Goal: Task Accomplishment & Management: Manage account settings

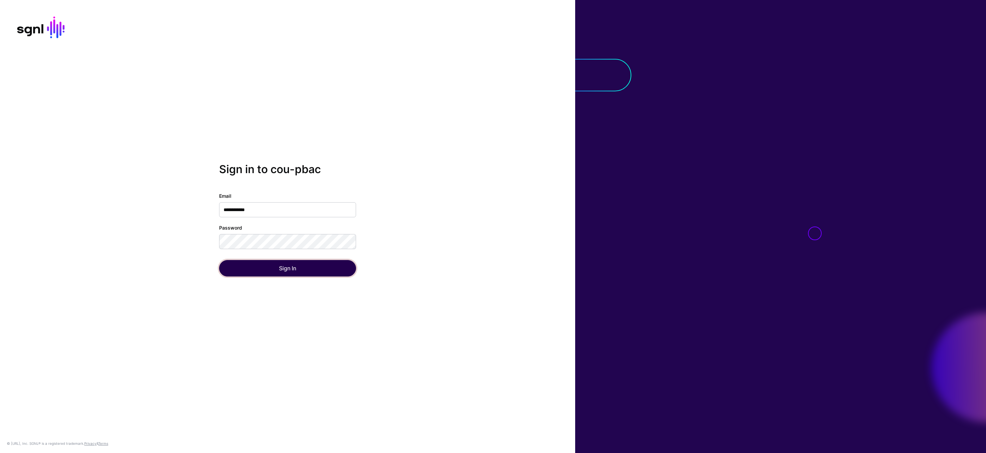
click at [302, 271] on button "Sign In" at bounding box center [287, 268] width 137 height 16
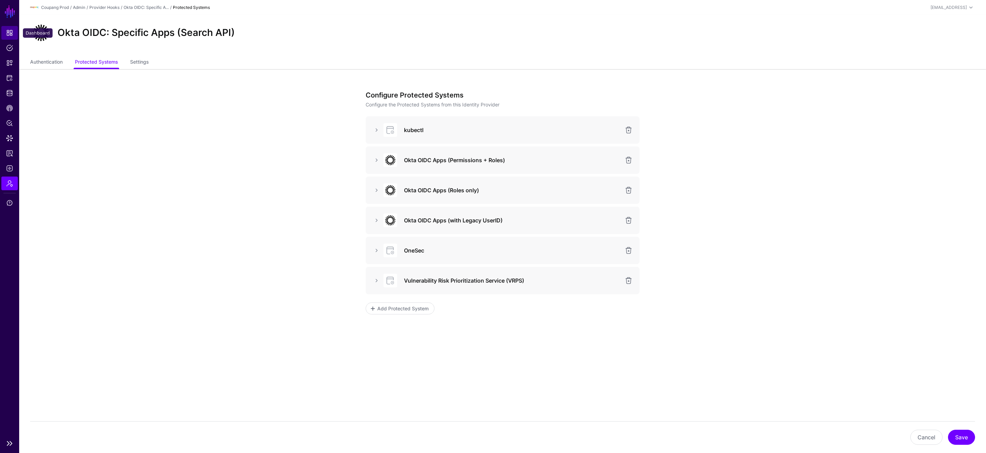
click at [9, 31] on span "Dashboard" at bounding box center [9, 32] width 7 height 7
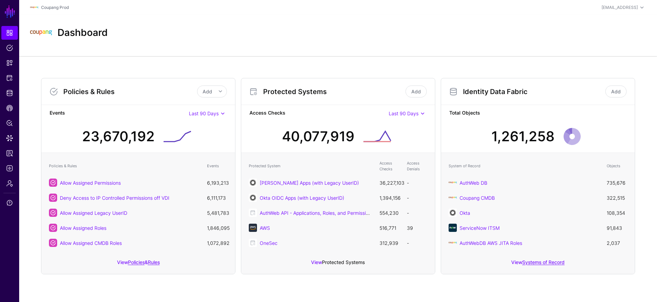
click at [344, 260] on link "Protected Systems" at bounding box center [343, 263] width 43 height 6
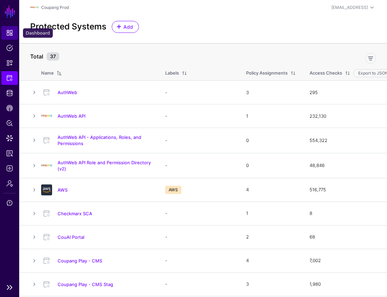
click at [8, 33] on span "Dashboard" at bounding box center [9, 32] width 7 height 7
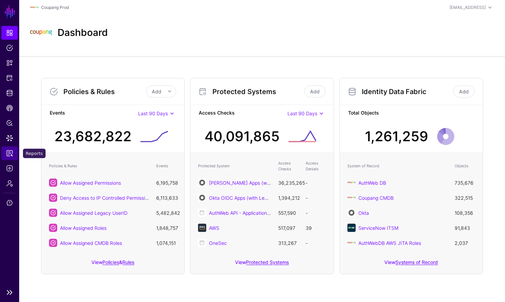
click at [11, 155] on span "Reports" at bounding box center [9, 153] width 7 height 7
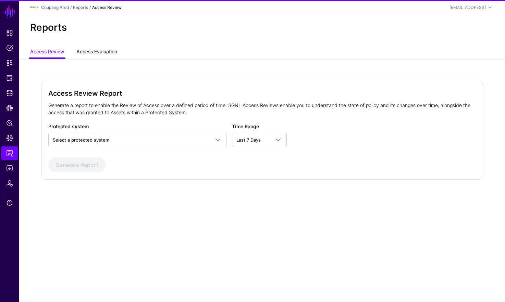
click at [104, 50] on link "Access Evaluation" at bounding box center [96, 52] width 41 height 13
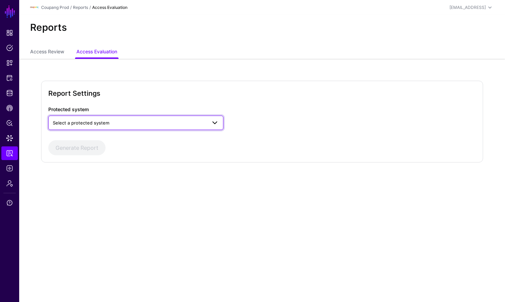
click at [120, 125] on span "Select a protected system" at bounding box center [130, 123] width 154 height 8
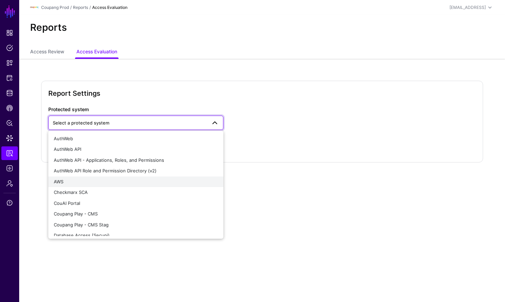
click at [92, 179] on div "AWS" at bounding box center [136, 182] width 164 height 7
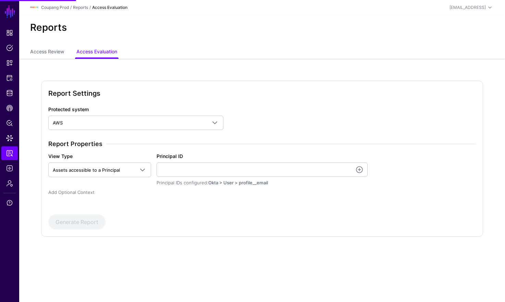
click at [79, 192] on link "Add Optional Context" at bounding box center [71, 192] width 46 height 5
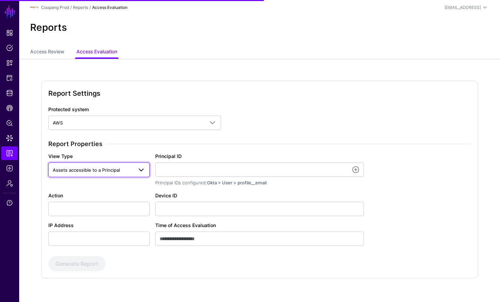
click at [117, 172] on span "Assets accessible to a Principal" at bounding box center [86, 169] width 67 height 5
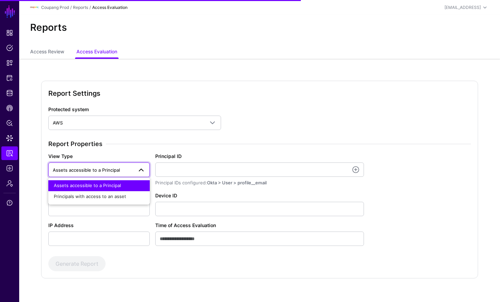
click at [117, 170] on span "Assets accessible to a Principal" at bounding box center [86, 169] width 67 height 5
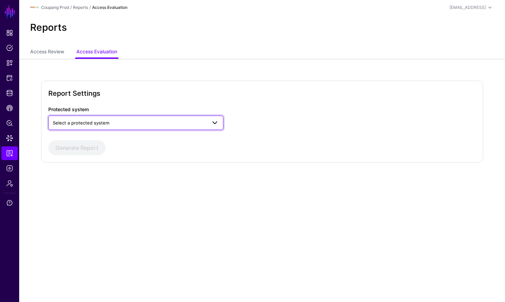
click at [132, 128] on link "Select a protected system" at bounding box center [135, 123] width 175 height 14
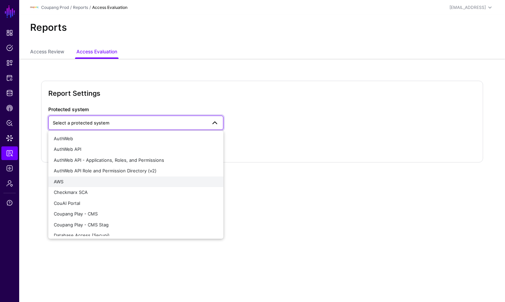
click at [106, 181] on div "AWS" at bounding box center [136, 182] width 164 height 7
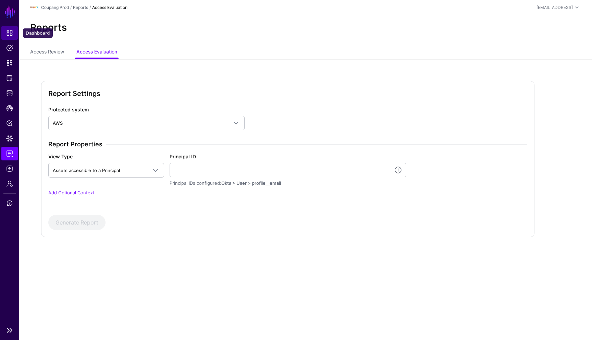
click at [14, 33] on link "Dashboard" at bounding box center [9, 33] width 16 height 14
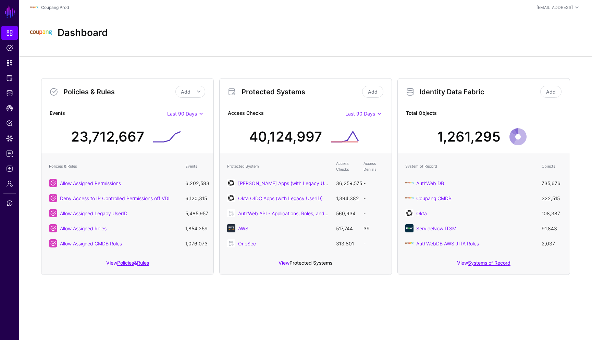
click at [307, 261] on link "Protected Systems" at bounding box center [310, 263] width 43 height 6
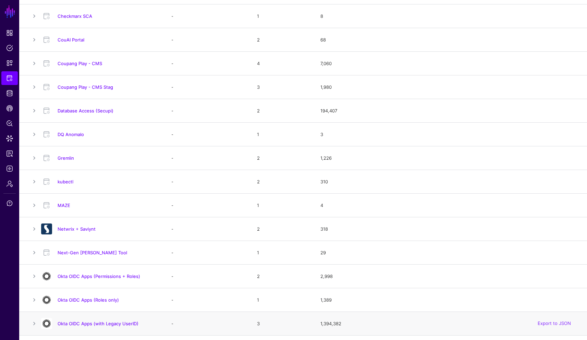
scroll to position [115, 0]
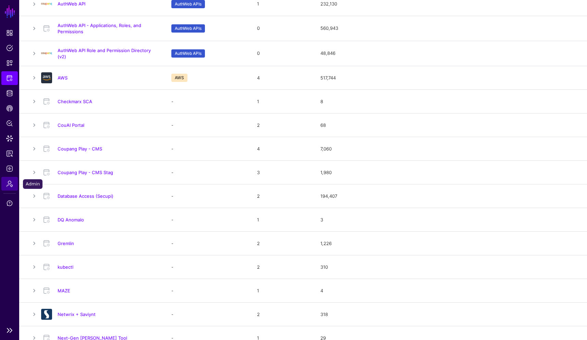
click at [11, 185] on span "Admin" at bounding box center [9, 183] width 7 height 7
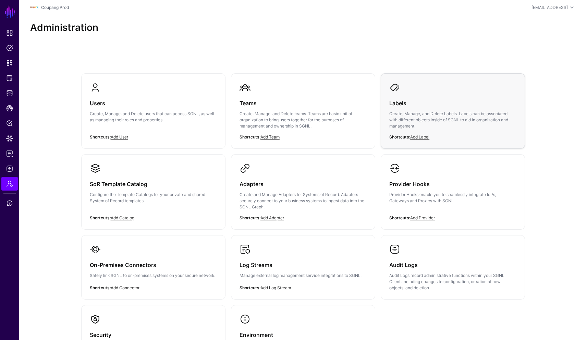
click at [427, 103] on h3 "Labels" at bounding box center [452, 103] width 127 height 10
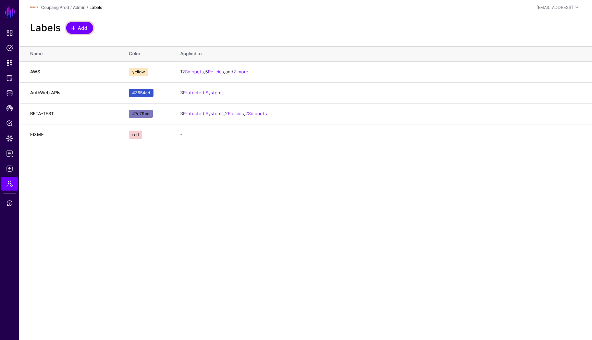
click at [75, 30] on span at bounding box center [73, 27] width 5 height 5
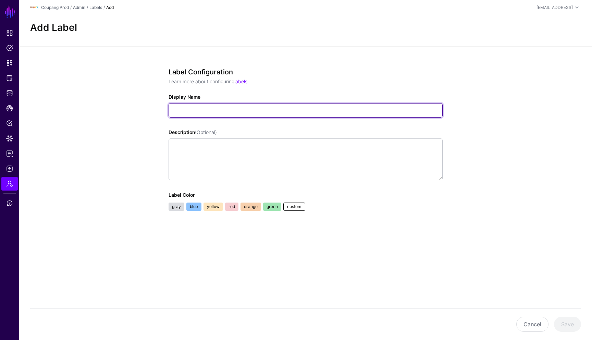
click at [192, 107] on input "Display Name" at bounding box center [305, 110] width 274 height 14
type input "**********"
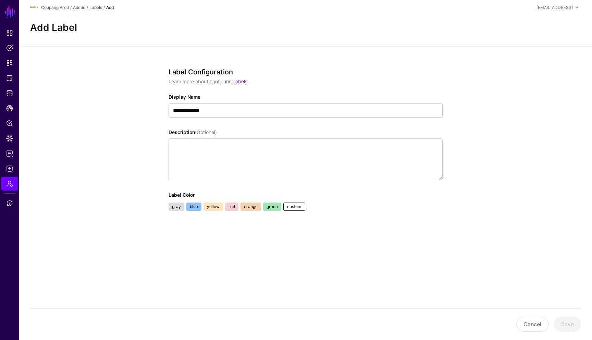
click at [294, 206] on link "custom" at bounding box center [294, 206] width 22 height 8
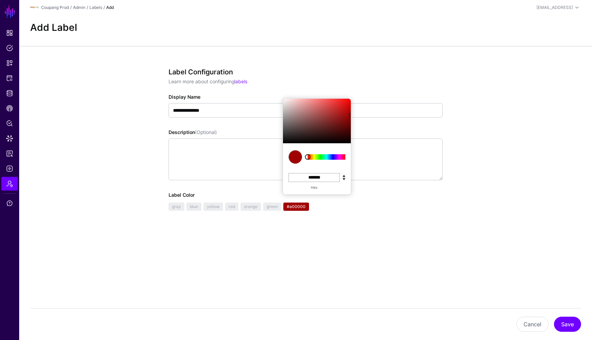
drag, startPoint x: 317, startPoint y: 127, endPoint x: 344, endPoint y: 107, distance: 33.8
click at [344, 106] on div at bounding box center [317, 121] width 68 height 45
click at [334, 155] on div at bounding box center [326, 156] width 43 height 25
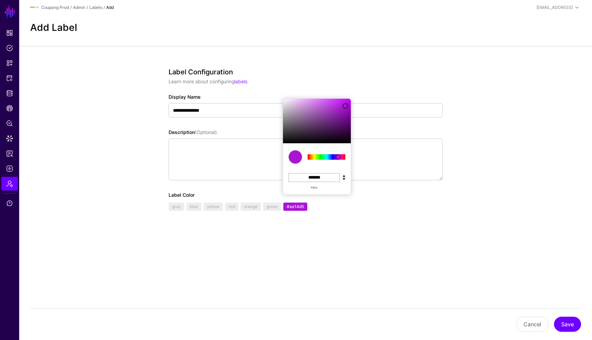
drag, startPoint x: 334, startPoint y: 155, endPoint x: 338, endPoint y: 155, distance: 4.1
click at [338, 155] on div at bounding box center [326, 156] width 38 height 5
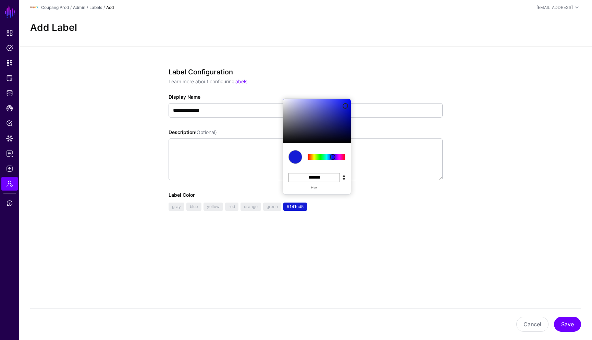
click at [332, 156] on div at bounding box center [332, 156] width 5 height 5
drag, startPoint x: 338, startPoint y: 110, endPoint x: 342, endPoint y: 125, distance: 15.8
click at [342, 125] on div at bounding box center [317, 121] width 68 height 45
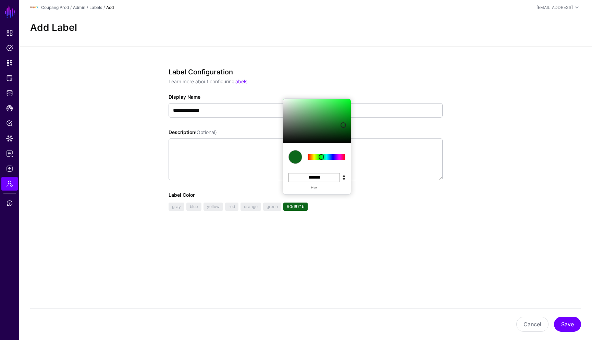
drag, startPoint x: 326, startPoint y: 156, endPoint x: 321, endPoint y: 154, distance: 5.2
click at [321, 156] on div at bounding box center [326, 156] width 38 height 5
type input "*******"
drag, startPoint x: 340, startPoint y: 112, endPoint x: 344, endPoint y: 120, distance: 8.9
click at [344, 120] on div at bounding box center [317, 121] width 68 height 45
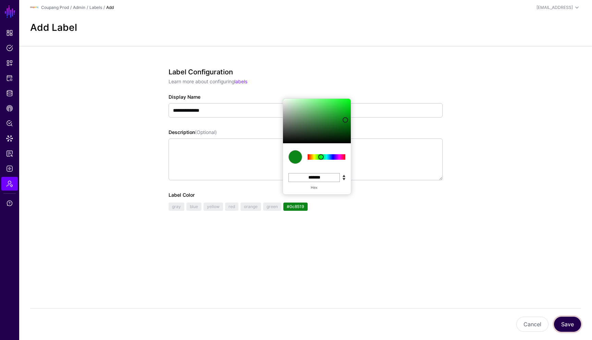
click at [504, 302] on button "Save" at bounding box center [567, 323] width 27 height 15
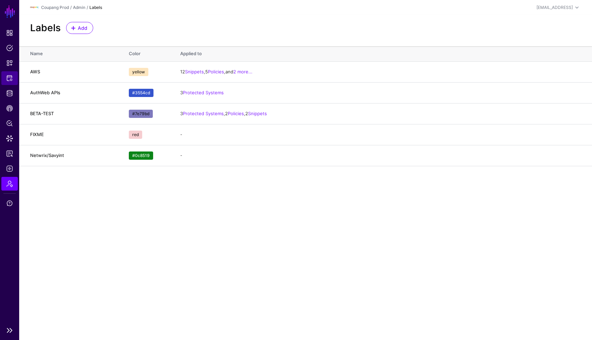
click at [12, 76] on span "Protected Systems" at bounding box center [9, 78] width 7 height 7
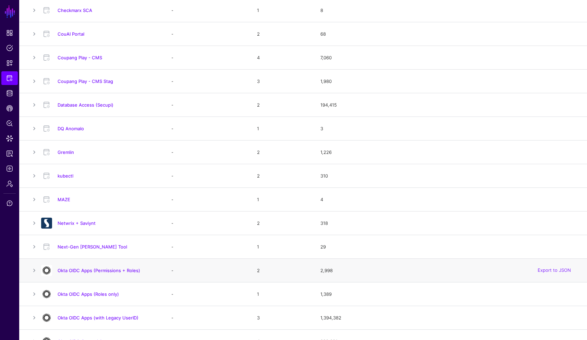
scroll to position [244, 0]
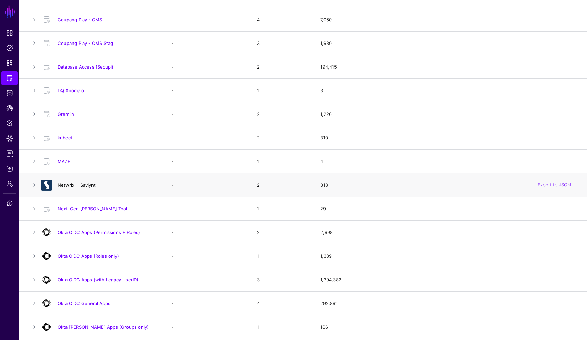
click at [82, 185] on link "Netwrix + Saviynt" at bounding box center [77, 184] width 38 height 5
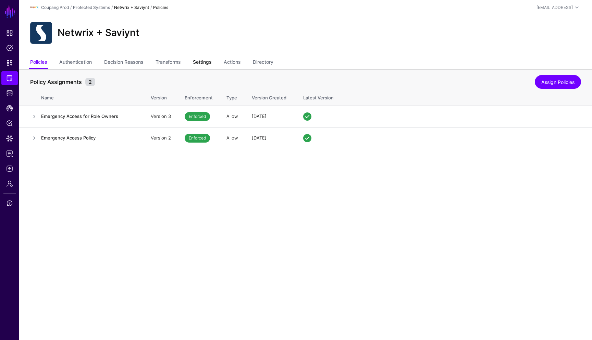
click at [208, 61] on link "Settings" at bounding box center [202, 62] width 18 height 13
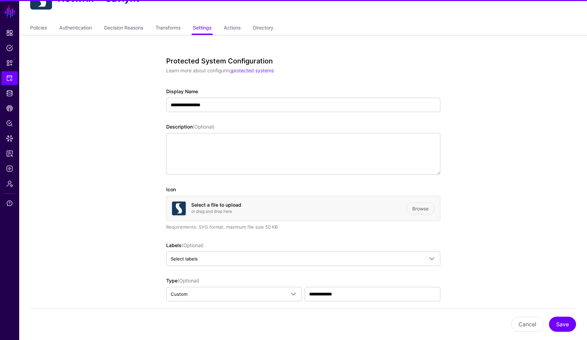
scroll to position [193, 0]
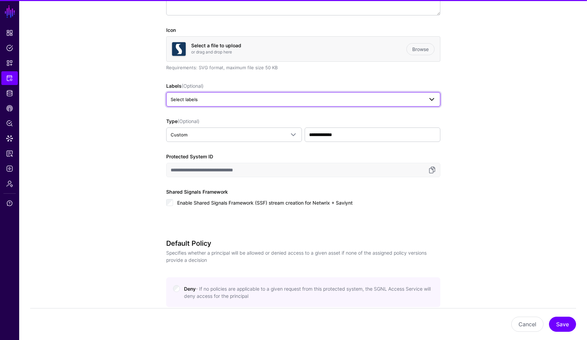
click at [212, 102] on span "Select labels" at bounding box center [297, 100] width 253 height 8
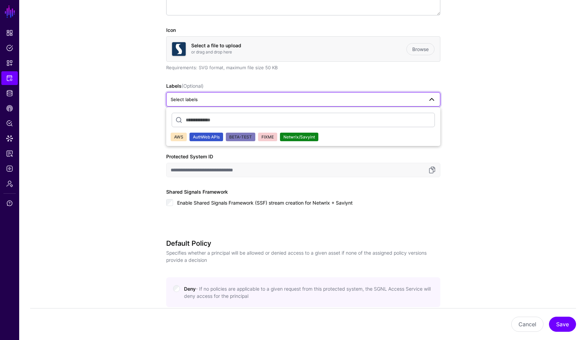
click at [289, 134] on div "Netwrix/Savyint" at bounding box center [299, 137] width 32 height 7
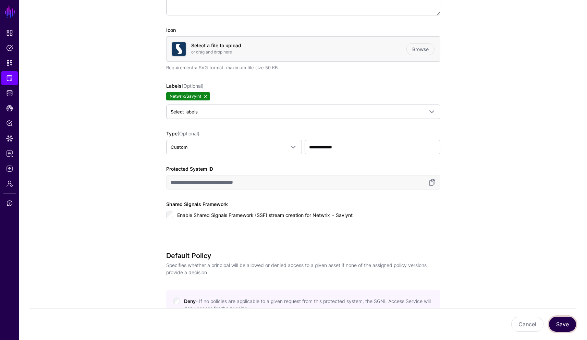
click at [504, 302] on button "Save" at bounding box center [562, 323] width 27 height 15
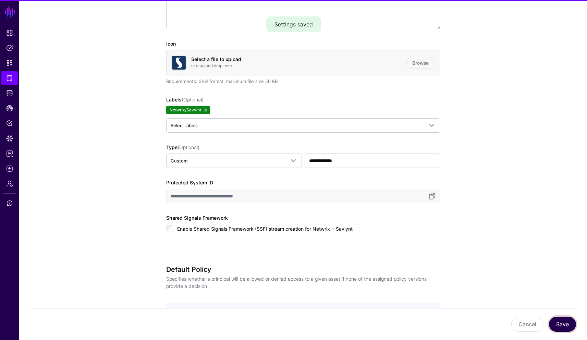
scroll to position [207, 0]
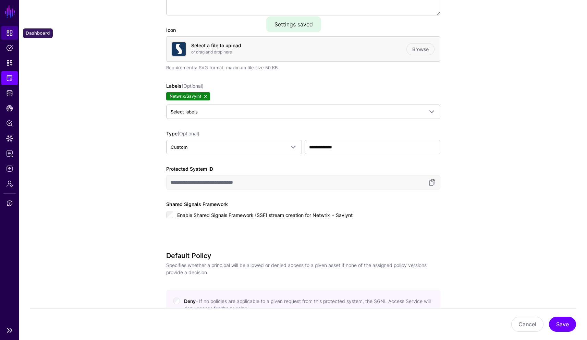
click at [12, 34] on span "Dashboard" at bounding box center [9, 32] width 7 height 7
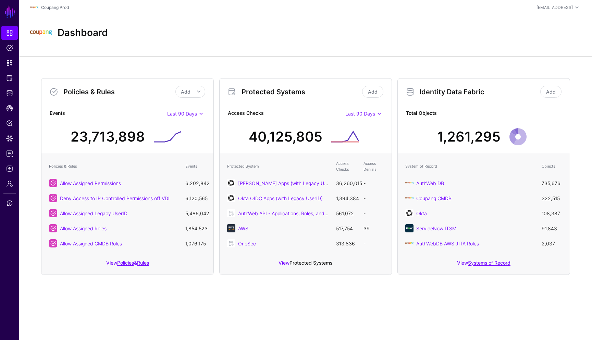
click at [314, 264] on link "Protected Systems" at bounding box center [310, 263] width 43 height 6
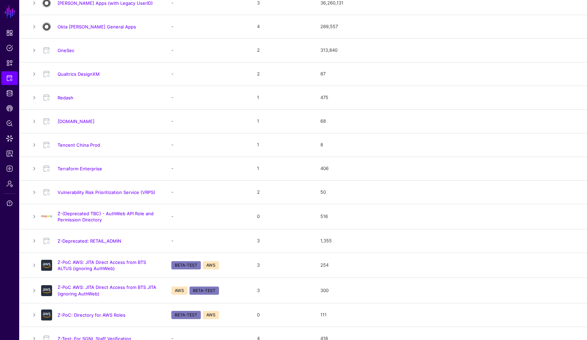
scroll to position [626, 0]
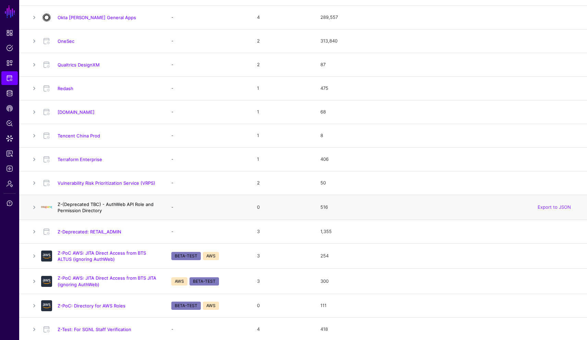
click at [127, 202] on link "Z-(Deprecated TBC) - AuthWeb API Role and Permission Directory" at bounding box center [106, 207] width 96 height 12
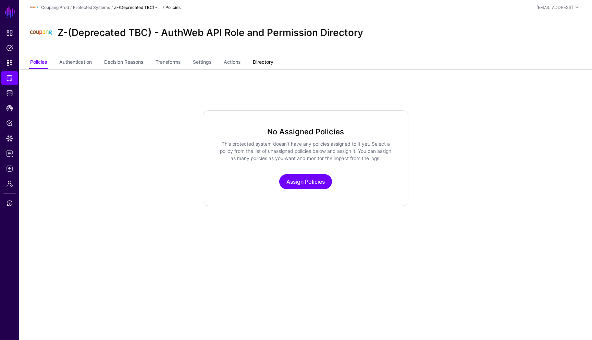
click at [271, 64] on link "Directory" at bounding box center [263, 62] width 21 height 13
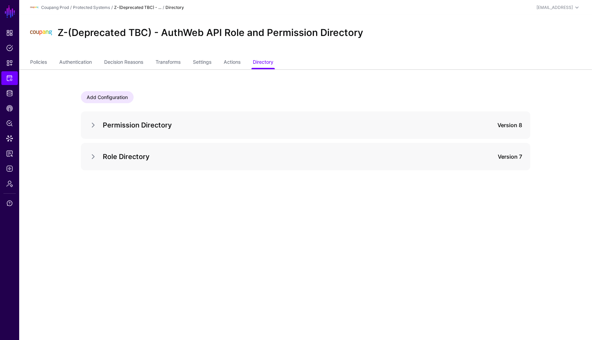
click at [122, 7] on strong "Z-(Deprecated TBC) - ..." at bounding box center [137, 7] width 47 height 5
click at [110, 8] on link "Protected Systems" at bounding box center [91, 7] width 37 height 5
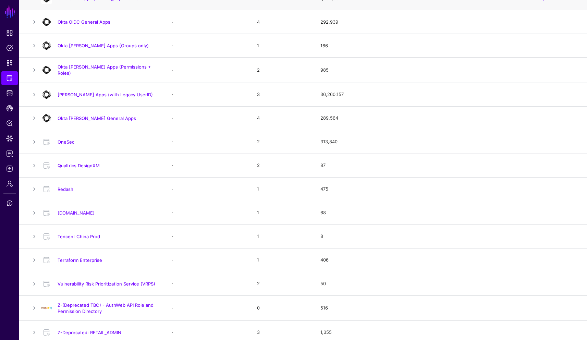
scroll to position [557, 0]
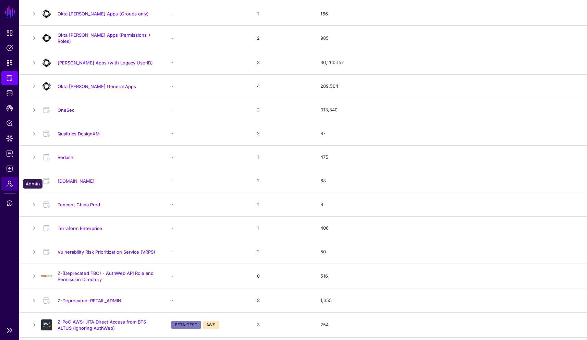
click at [12, 183] on span "Admin" at bounding box center [9, 183] width 7 height 7
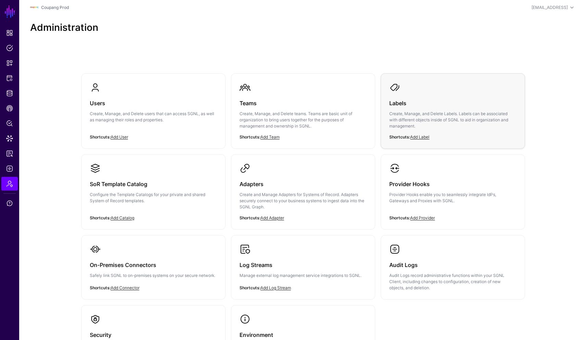
click at [420, 105] on h3 "Labels" at bounding box center [452, 103] width 127 height 10
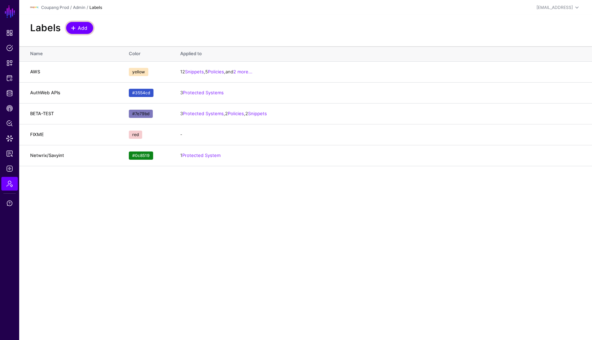
click at [85, 27] on span "Add" at bounding box center [82, 27] width 11 height 7
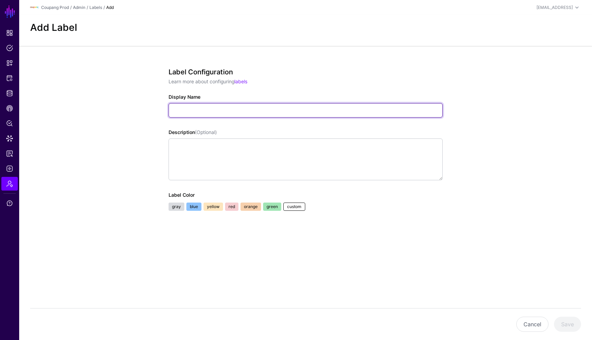
click at [228, 112] on input "Display Name" at bounding box center [305, 110] width 274 height 14
click at [202, 112] on input "**********" at bounding box center [305, 110] width 274 height 14
type input "**********"
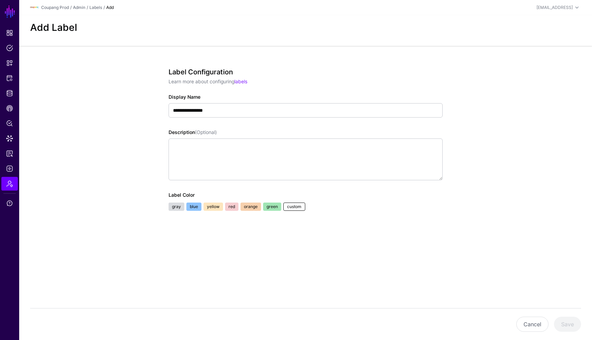
click at [193, 204] on link "blue" at bounding box center [193, 206] width 15 height 8
click at [504, 302] on button "Save" at bounding box center [567, 323] width 27 height 15
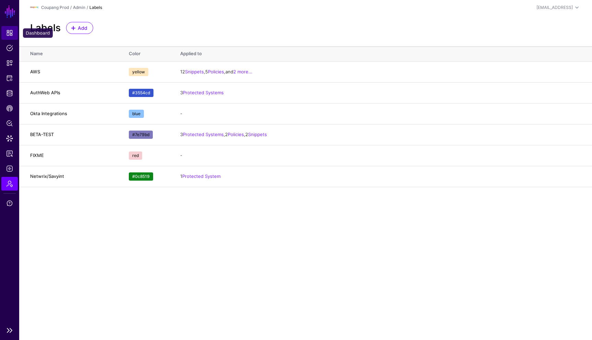
click at [13, 32] on link "Dashboard" at bounding box center [9, 33] width 16 height 14
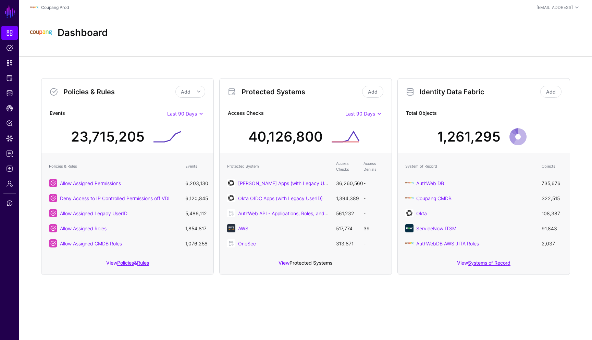
click at [314, 262] on link "Protected Systems" at bounding box center [310, 263] width 43 height 6
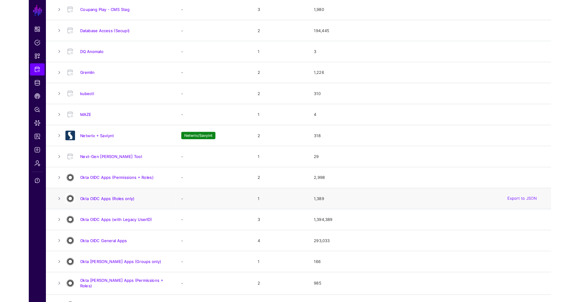
scroll to position [284, 0]
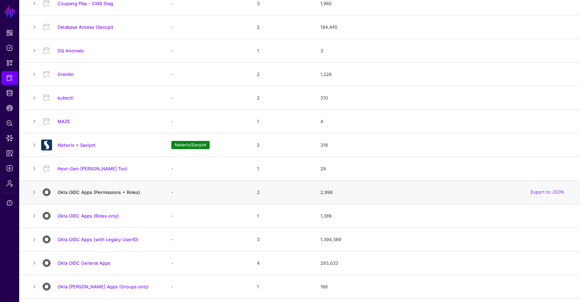
click at [92, 191] on link "Okta OIDC Apps (Permissions + Roles)" at bounding box center [99, 192] width 83 height 5
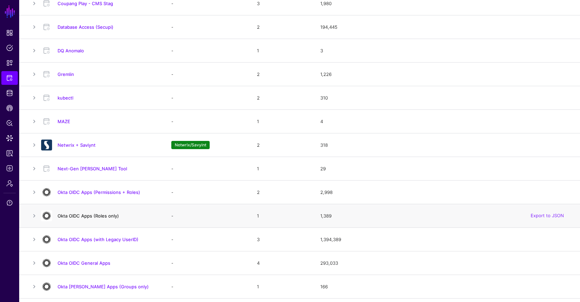
click at [87, 217] on link "Okta OIDC Apps (Roles only)" at bounding box center [88, 215] width 61 height 5
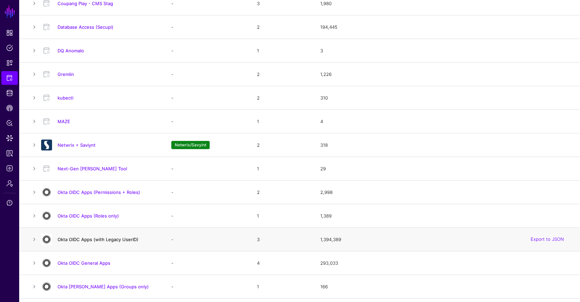
click at [89, 239] on link "Okta OIDC Apps (with Legacy UserID)" at bounding box center [98, 239] width 81 height 5
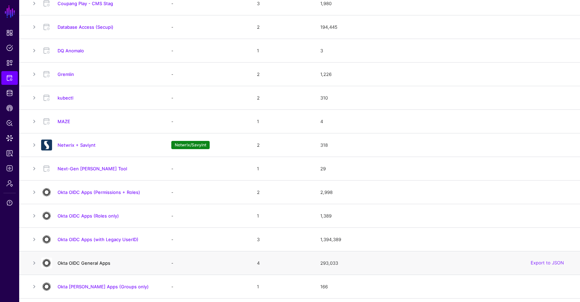
click at [91, 263] on link "Okta OIDC General Apps" at bounding box center [84, 263] width 53 height 5
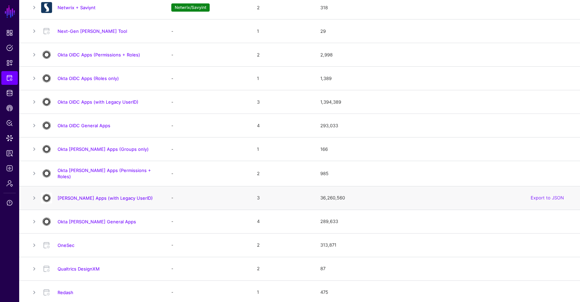
scroll to position [425, 0]
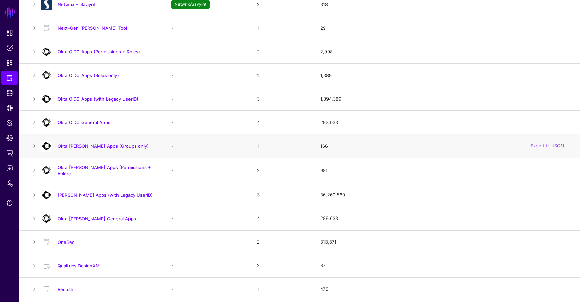
click at [114, 142] on div "Okta SAML Apps (Groups only)" at bounding box center [99, 146] width 122 height 11
click at [114, 146] on link "Okta SAML Apps (Groups only)" at bounding box center [103, 145] width 91 height 5
click at [124, 172] on link "Okta SAML Apps (Permissions + Roles)" at bounding box center [104, 171] width 93 height 12
click at [119, 193] on link "[PERSON_NAME] Apps (with Legacy UserID)" at bounding box center [105, 194] width 95 height 5
click at [94, 219] on link "Okta [PERSON_NAME] General Apps" at bounding box center [97, 218] width 78 height 5
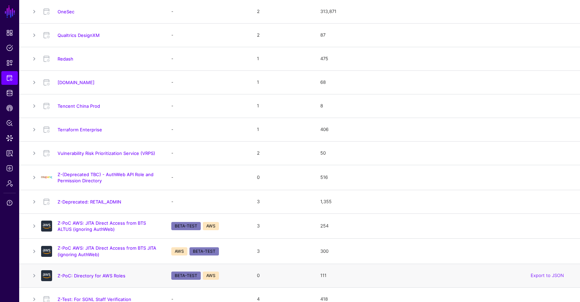
scroll to position [664, 0]
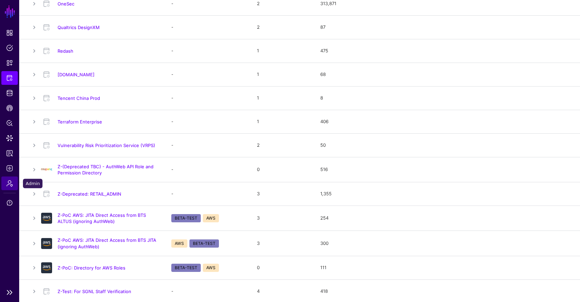
click at [10, 186] on span "Admin" at bounding box center [9, 183] width 7 height 7
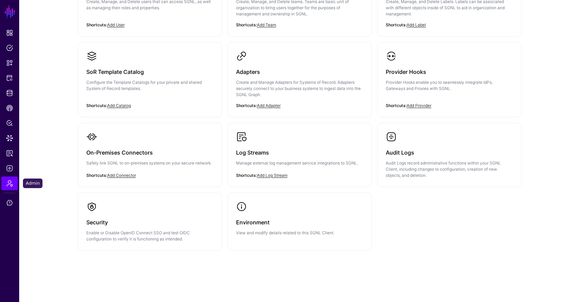
scroll to position [112, 0]
click at [343, 213] on div "Environment View and modify details related to this SGNL Client." at bounding box center [299, 225] width 127 height 24
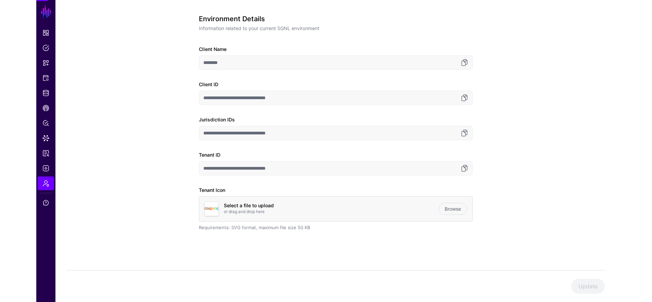
scroll to position [53, 0]
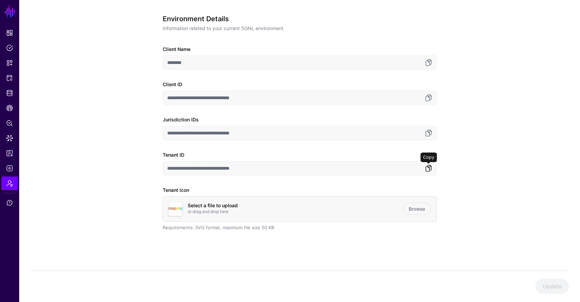
click at [427, 170] on link at bounding box center [428, 168] width 8 height 8
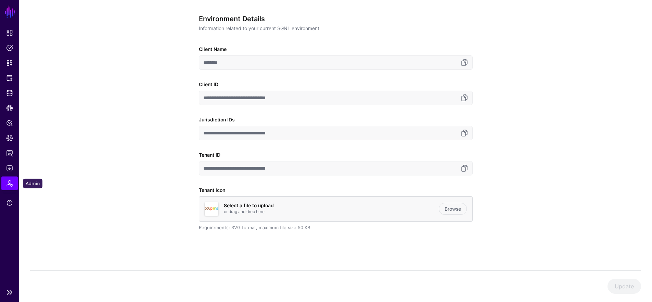
click at [10, 186] on span "Admin" at bounding box center [9, 183] width 7 height 7
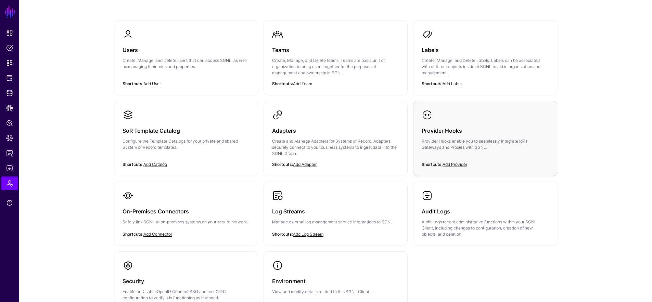
click at [480, 123] on div "Provider Hooks Provider Hooks enable you to seamlessly integrate IdPs, Gateways…" at bounding box center [485, 141] width 127 height 41
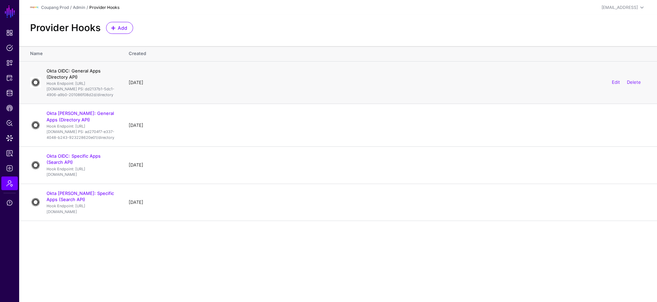
click at [75, 70] on link "Okta OIDC: General Apps (Directory API)" at bounding box center [74, 74] width 54 height 12
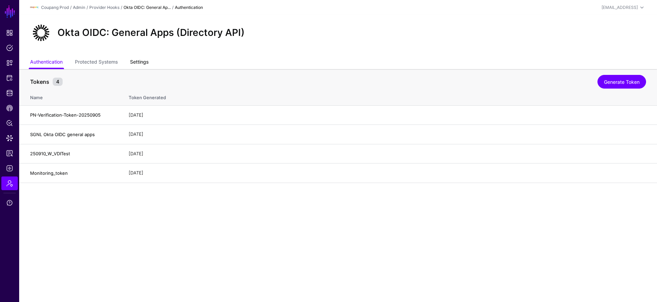
click at [135, 62] on link "Settings" at bounding box center [139, 62] width 18 height 13
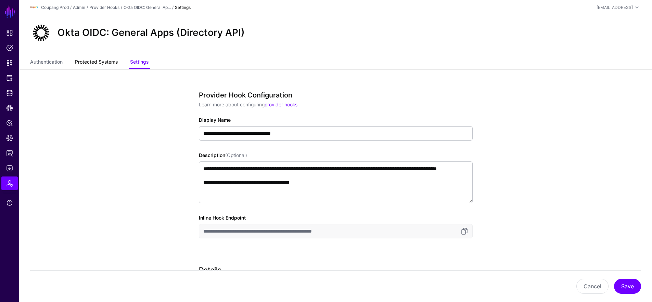
click at [107, 60] on link "Protected Systems" at bounding box center [96, 62] width 43 height 13
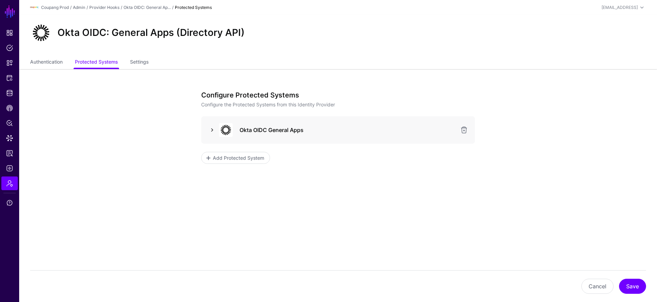
click at [210, 131] on link at bounding box center [212, 130] width 8 height 8
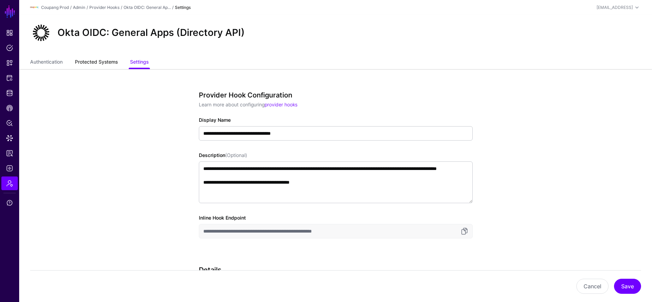
click at [104, 64] on link "Protected Systems" at bounding box center [96, 62] width 43 height 13
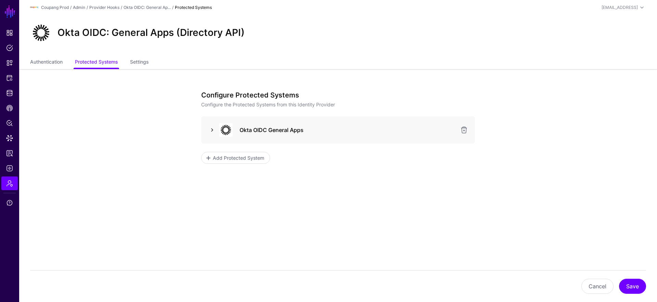
click at [209, 129] on link at bounding box center [212, 130] width 8 height 8
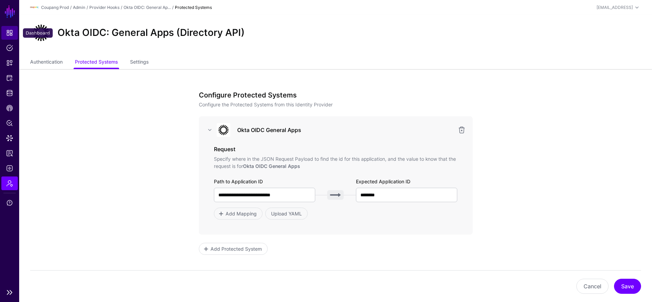
click at [8, 30] on span "Dashboard" at bounding box center [9, 32] width 7 height 7
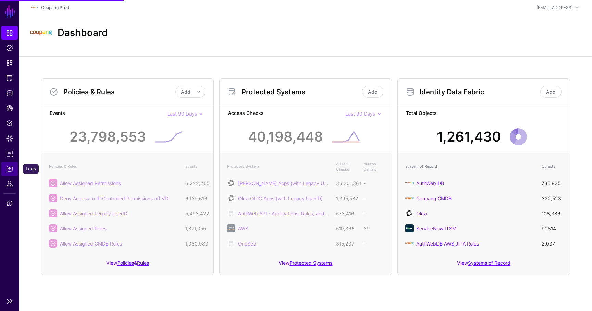
click at [13, 166] on link "Logs" at bounding box center [9, 169] width 16 height 14
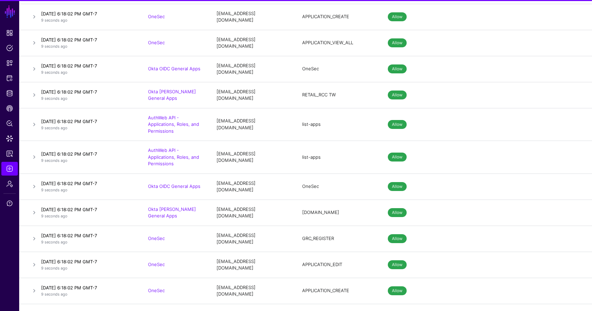
scroll to position [5739, 0]
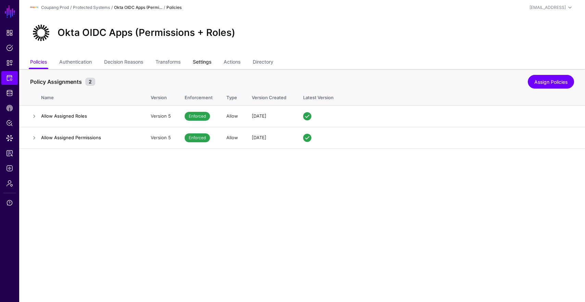
click at [211, 62] on link "Settings" at bounding box center [202, 62] width 18 height 13
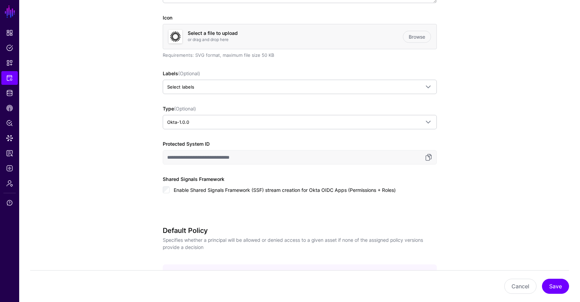
scroll to position [205, 0]
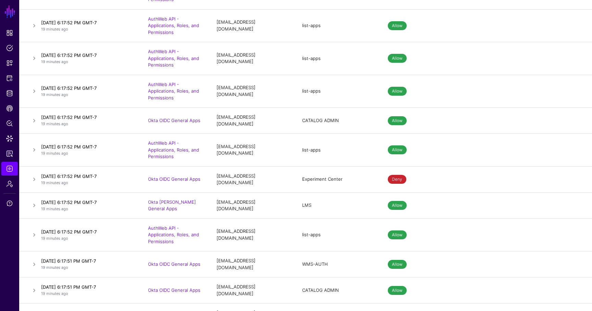
scroll to position [5739, 0]
